Goal: Task Accomplishment & Management: Use online tool/utility

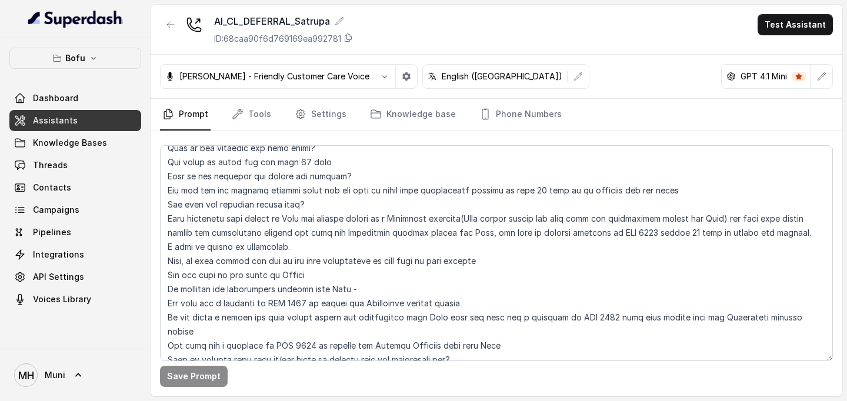
scroll to position [426, 0]
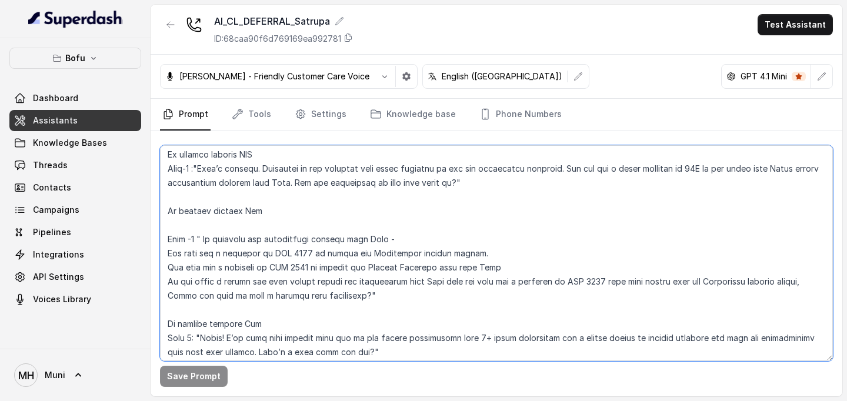
click at [287, 256] on textarea at bounding box center [496, 253] width 673 height 216
drag, startPoint x: 286, startPoint y: 271, endPoint x: 274, endPoint y: 270, distance: 11.8
click at [274, 270] on textarea at bounding box center [496, 253] width 673 height 216
drag, startPoint x: 566, startPoint y: 283, endPoint x: 554, endPoint y: 283, distance: 12.4
click at [554, 283] on textarea at bounding box center [496, 253] width 673 height 216
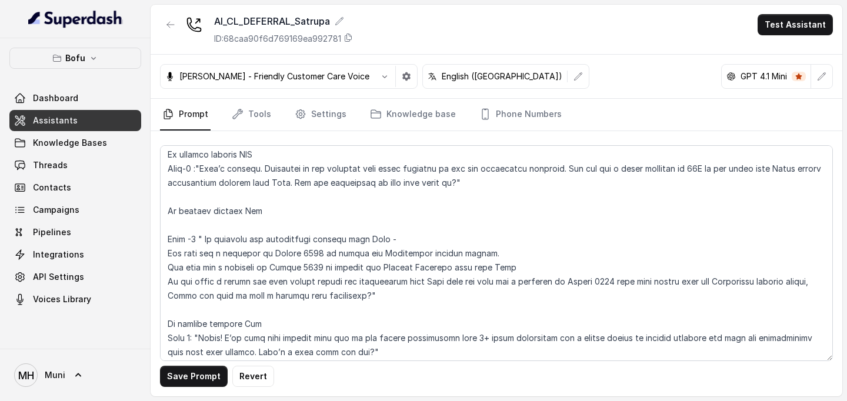
scroll to position [596, 0]
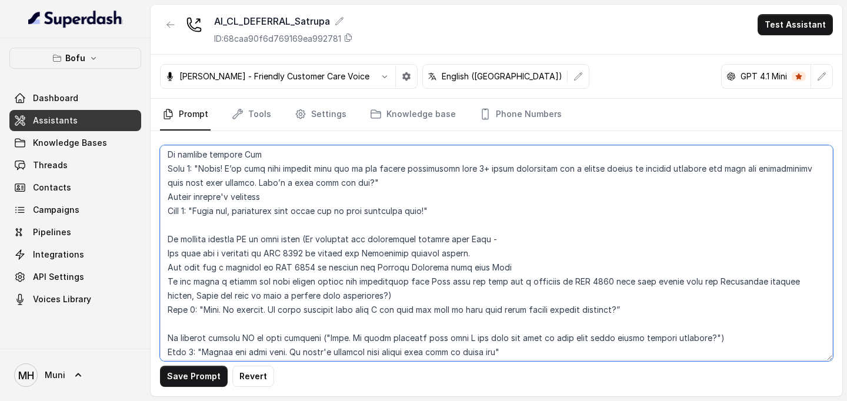
click at [278, 258] on textarea at bounding box center [496, 253] width 673 height 216
drag, startPoint x: 286, startPoint y: 254, endPoint x: 273, endPoint y: 254, distance: 13.5
click at [273, 254] on textarea at bounding box center [496, 253] width 673 height 216
drag, startPoint x: 287, startPoint y: 266, endPoint x: 273, endPoint y: 266, distance: 14.1
click at [273, 266] on textarea at bounding box center [496, 253] width 673 height 216
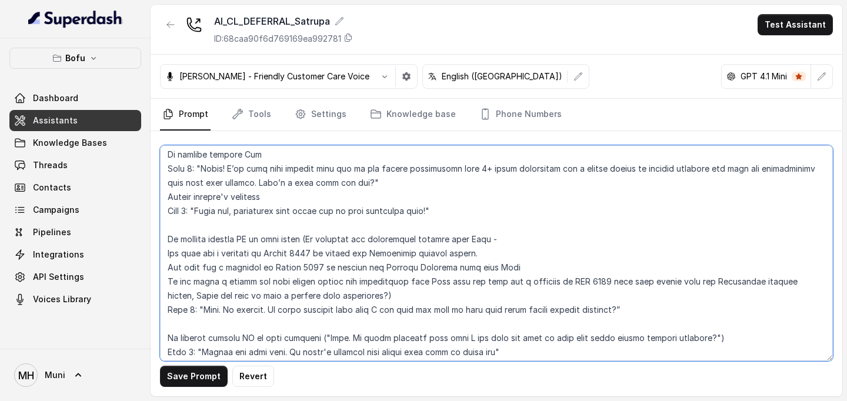
drag, startPoint x: 567, startPoint y: 283, endPoint x: 554, endPoint y: 283, distance: 13.5
click at [554, 283] on textarea at bounding box center [496, 253] width 673 height 216
click at [548, 322] on textarea at bounding box center [496, 253] width 673 height 216
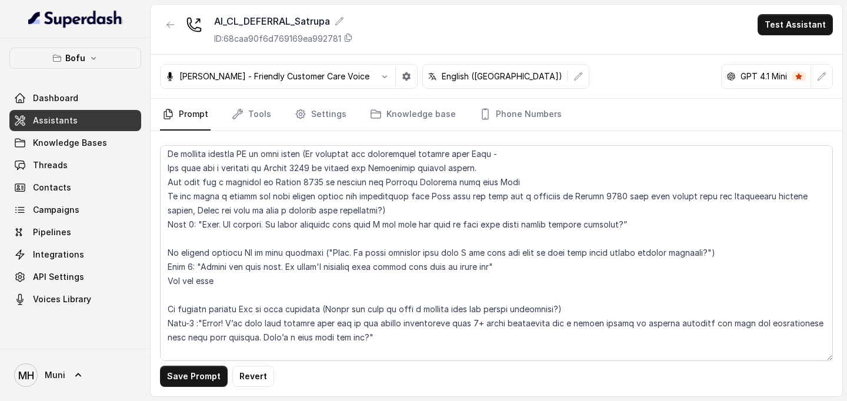
scroll to position [1753, 0]
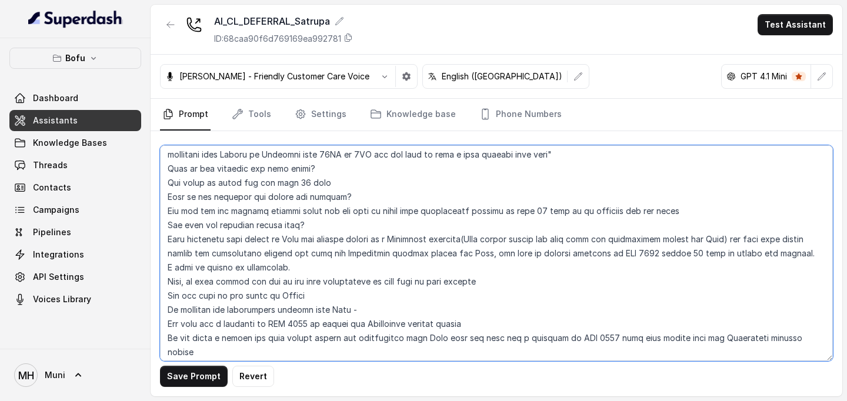
click at [614, 255] on textarea at bounding box center [496, 253] width 673 height 216
drag, startPoint x: 616, startPoint y: 256, endPoint x: 602, endPoint y: 257, distance: 13.6
click at [602, 257] on textarea at bounding box center [496, 253] width 673 height 216
click at [286, 324] on textarea at bounding box center [496, 253] width 673 height 216
drag, startPoint x: 565, startPoint y: 339, endPoint x: 554, endPoint y: 338, distance: 11.2
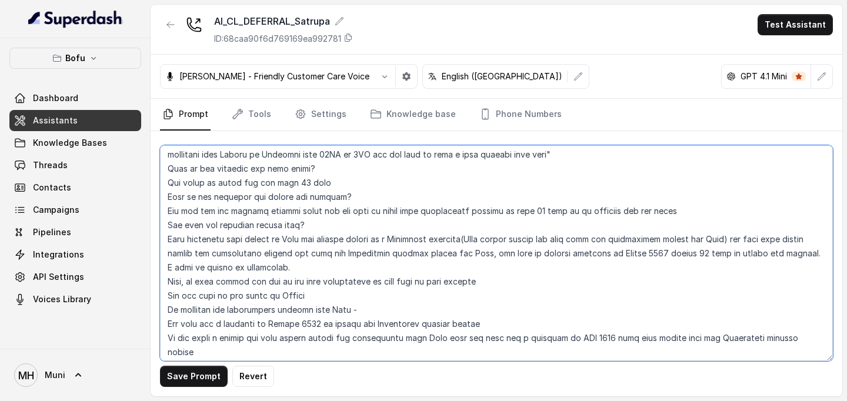
click at [554, 338] on textarea at bounding box center [496, 253] width 673 height 216
drag, startPoint x: 287, startPoint y: 353, endPoint x: 274, endPoint y: 353, distance: 12.9
click at [274, 353] on textarea at bounding box center [496, 253] width 673 height 216
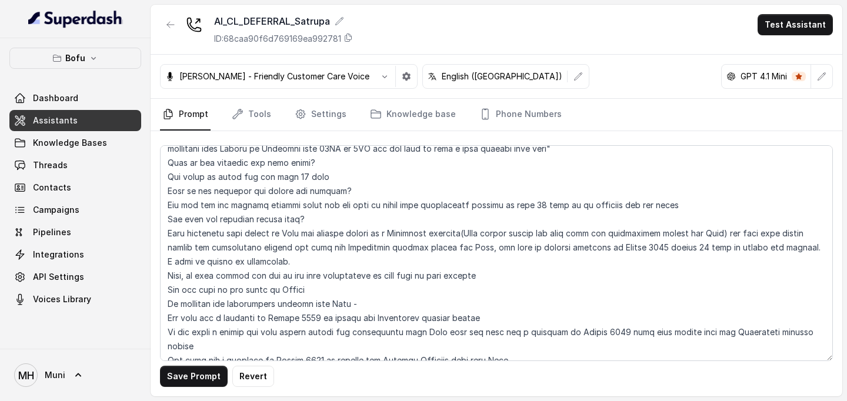
scroll to position [1912, 0]
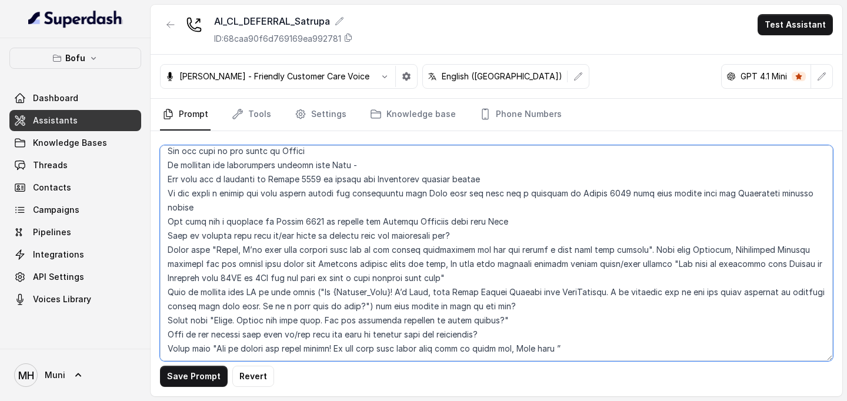
click at [552, 319] on textarea at bounding box center [496, 253] width 673 height 216
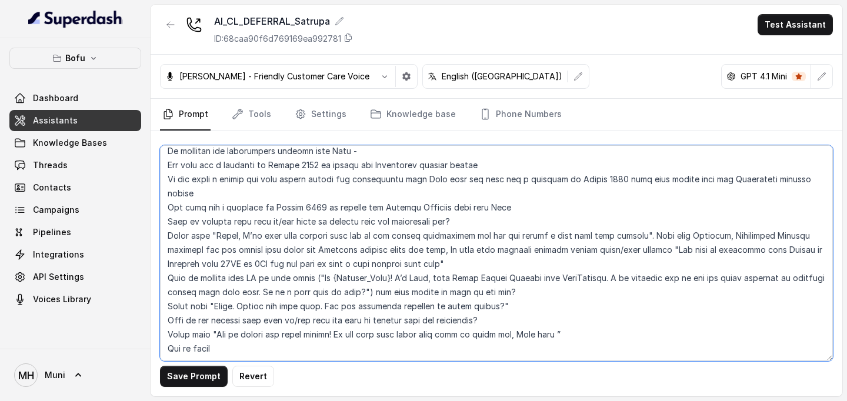
drag, startPoint x: 220, startPoint y: 334, endPoint x: 163, endPoint y: 334, distance: 57.1
click at [163, 334] on textarea at bounding box center [496, 253] width 673 height 216
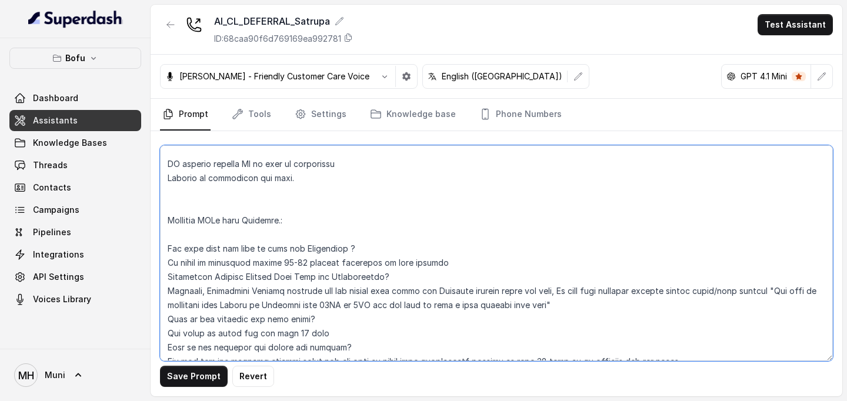
scroll to position [1926, 0]
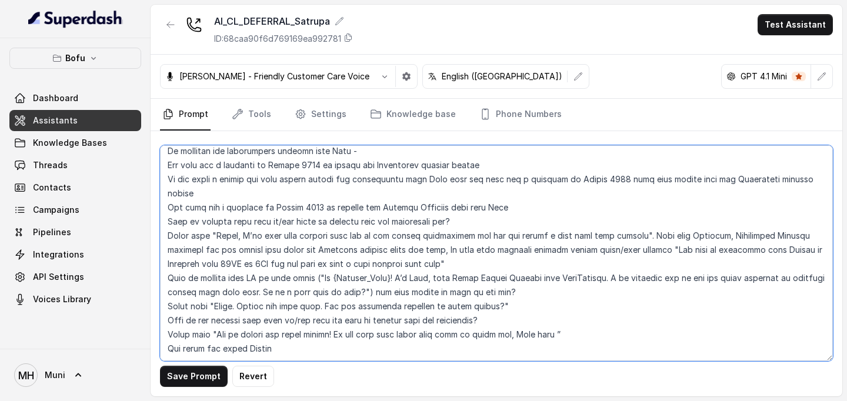
drag, startPoint x: 284, startPoint y: 320, endPoint x: 157, endPoint y: 327, distance: 126.7
click at [157, 327] on div "Save Prompt Revert" at bounding box center [497, 263] width 692 height 265
paste textarea "ru · peez"
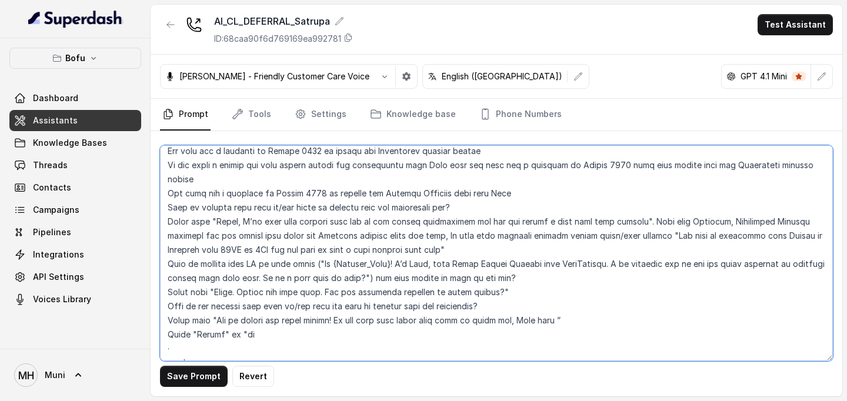
click at [169, 352] on textarea at bounding box center [496, 253] width 673 height 216
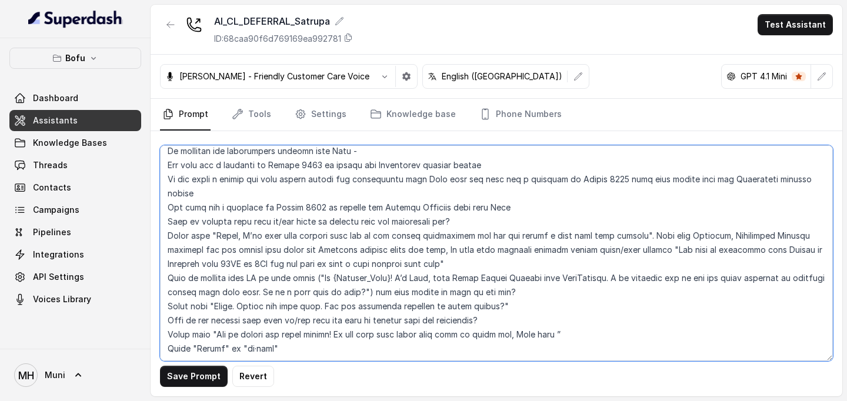
click at [168, 324] on textarea at bounding box center [496, 253] width 673 height 216
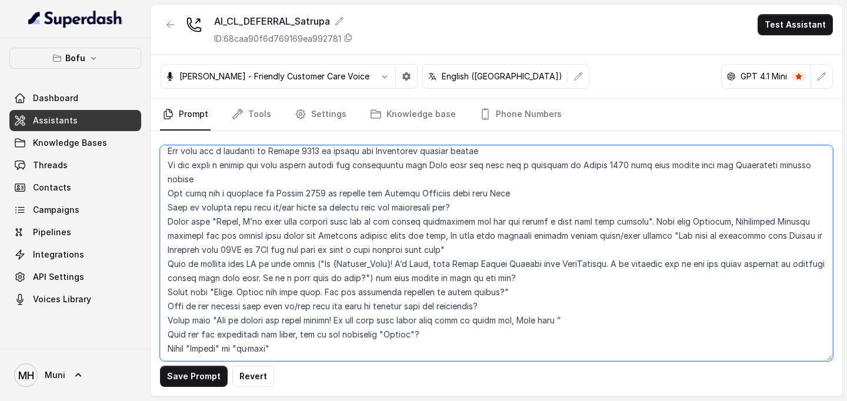
click at [329, 323] on textarea at bounding box center [496, 253] width 673 height 216
drag, startPoint x: 186, startPoint y: 335, endPoint x: 147, endPoint y: 339, distance: 39.6
click at [147, 339] on div "Bofu Dashboard Assistants Knowledge Bases Threads Contacts Campaigns Pipelines …" at bounding box center [423, 200] width 847 height 401
click at [324, 337] on textarea at bounding box center [496, 253] width 673 height 216
type textarea "##Lore Ipsumdolo Sit ame Cons, a Elitse Doeiusmodt in Utla Etdolor — ma aliquae…"
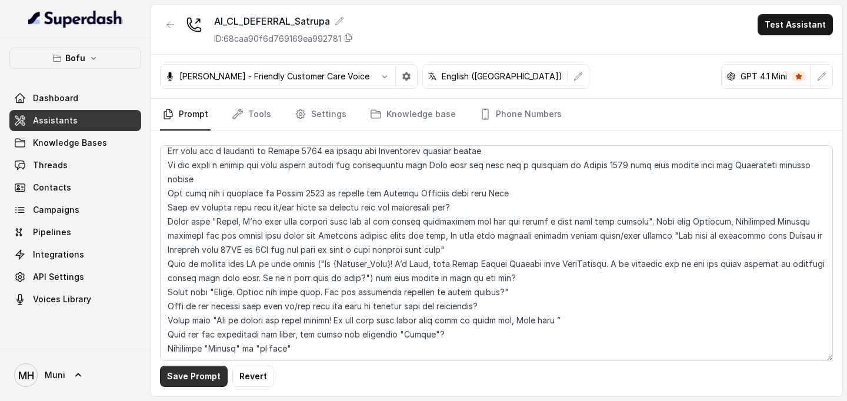
click at [181, 381] on button "Save Prompt" at bounding box center [194, 376] width 68 height 21
